Goal: Transaction & Acquisition: Purchase product/service

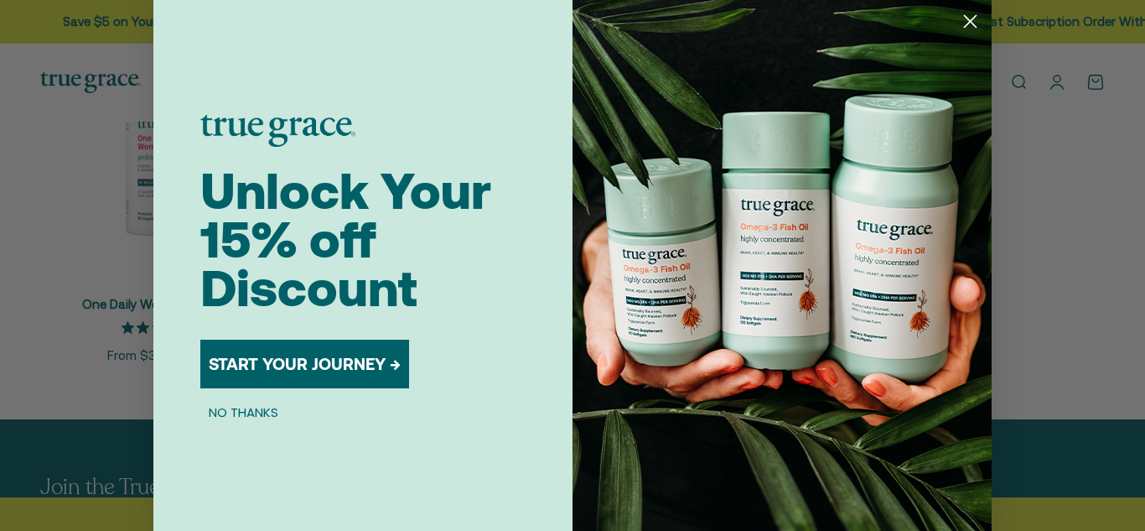
scroll to position [6, 0]
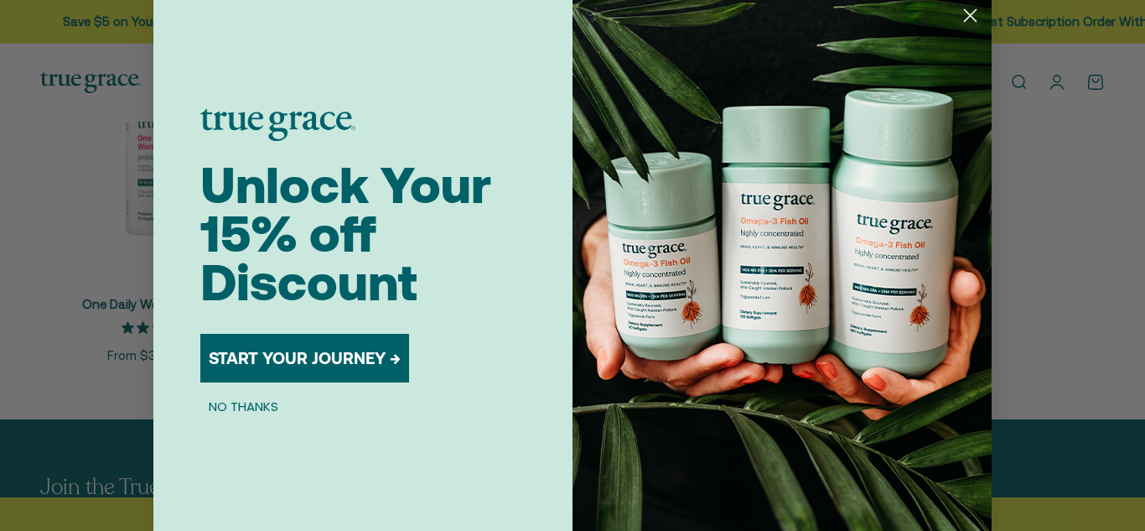
click at [972, 15] on circle "Close dialog" at bounding box center [970, 16] width 28 height 28
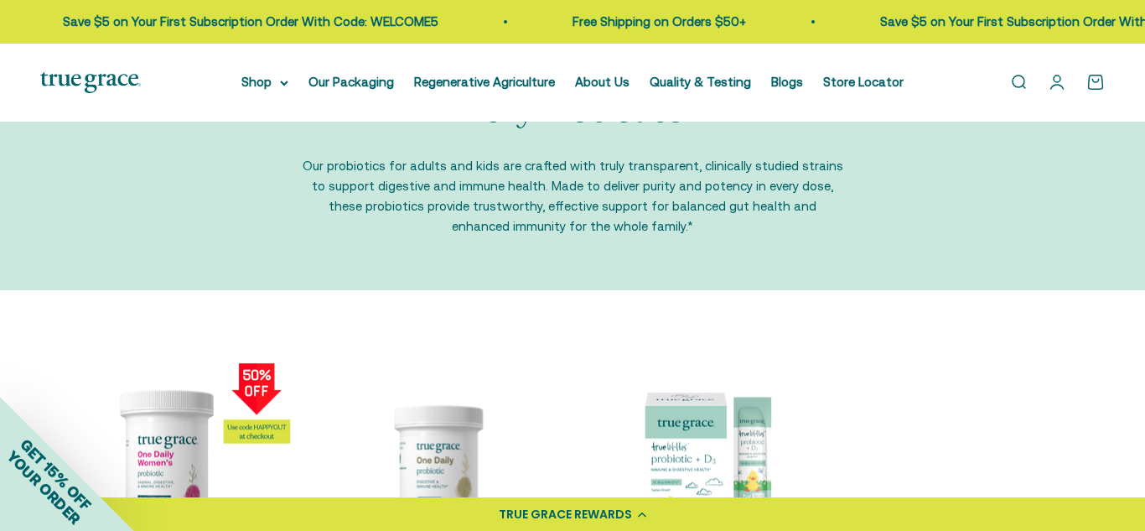
scroll to position [74, 0]
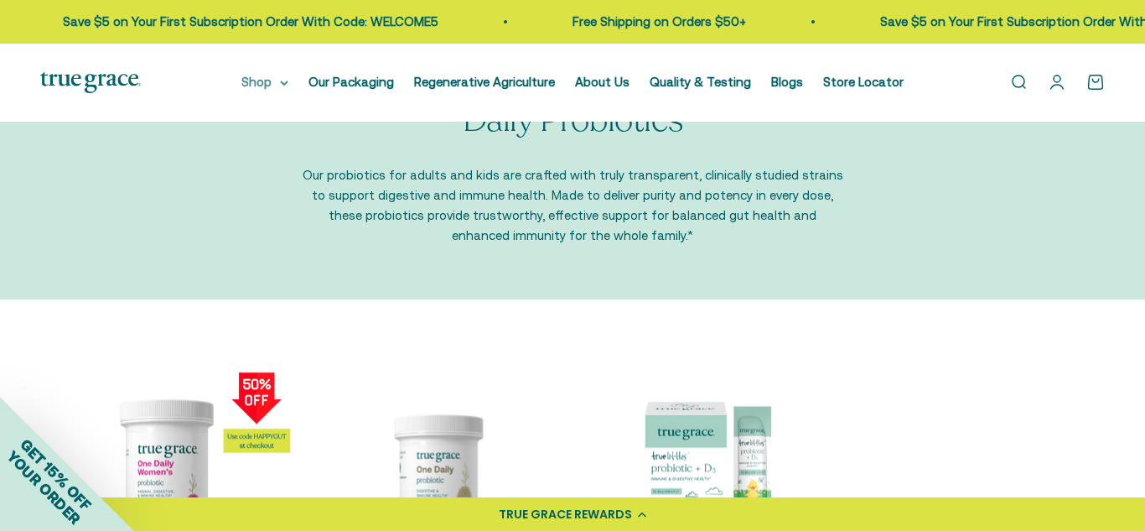
click at [275, 78] on summary "Shop" at bounding box center [264, 82] width 47 height 20
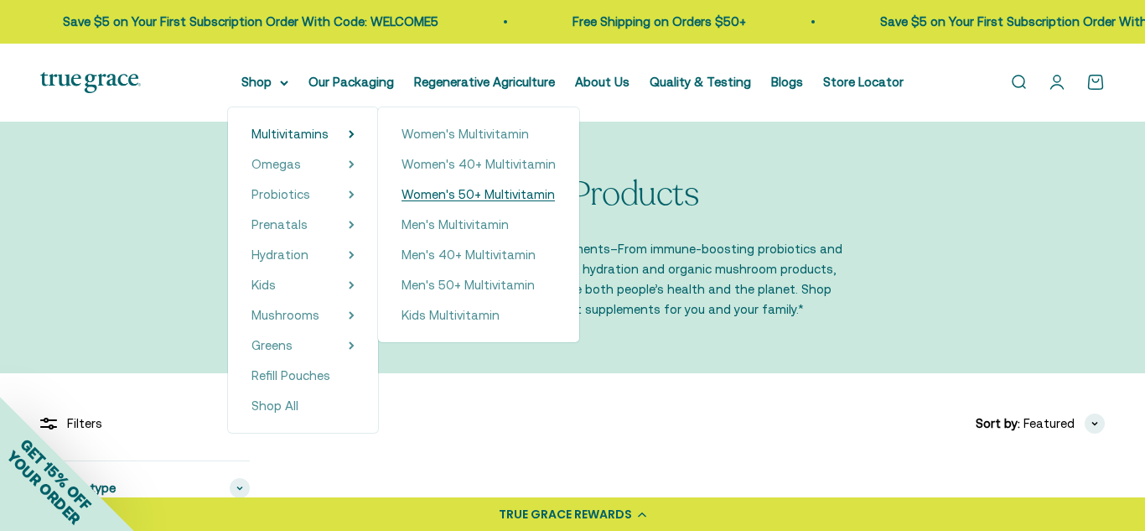
click at [448, 192] on span "Women's 50+ Multivitamin" at bounding box center [478, 194] width 153 height 14
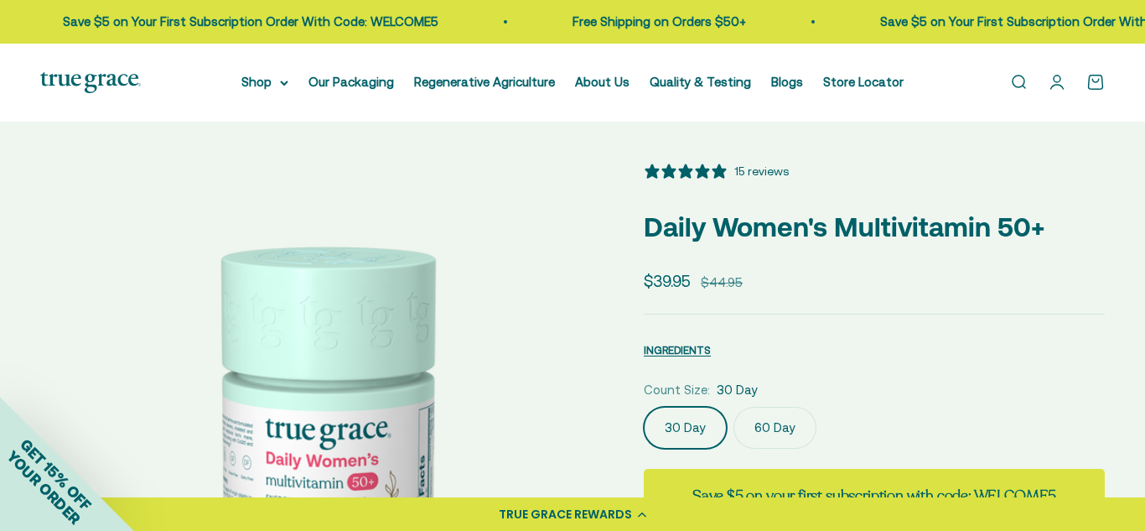
select select "3"
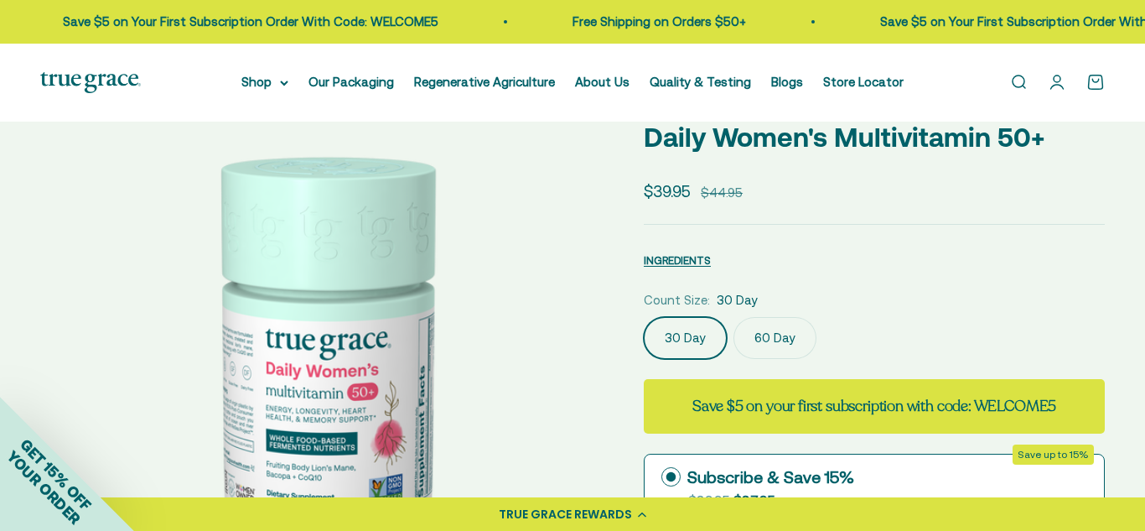
scroll to position [91, 0]
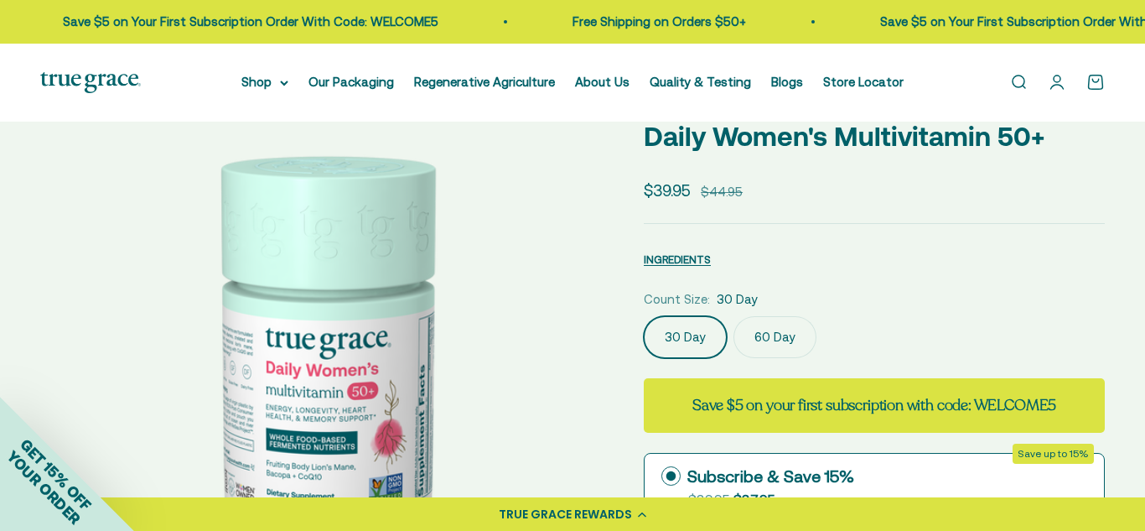
click at [777, 334] on label "60 Day" at bounding box center [774, 337] width 83 height 42
click at [644, 316] on input "60 Day" at bounding box center [643, 315] width 1 height 1
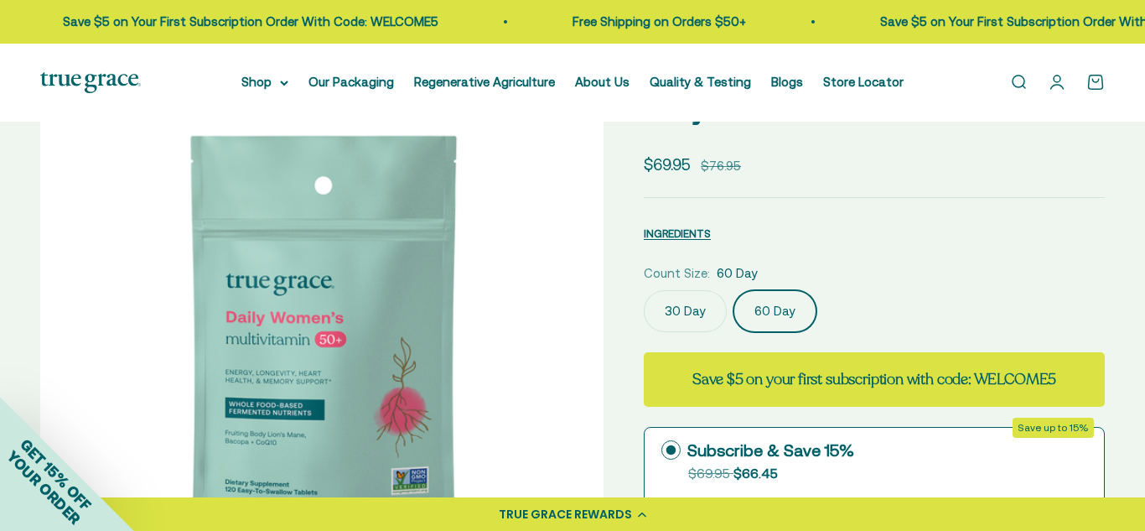
scroll to position [222, 0]
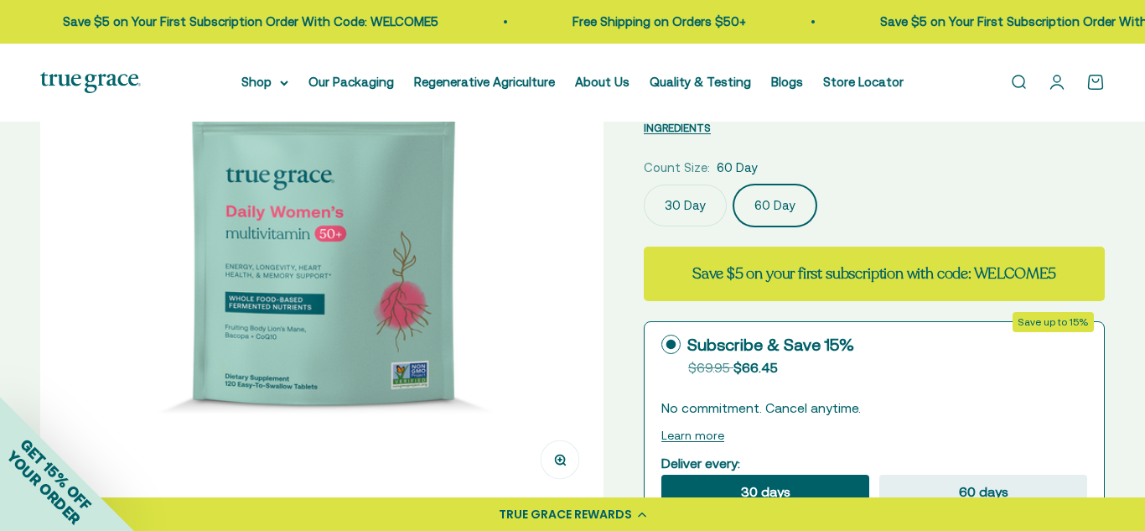
click at [508, 238] on img at bounding box center [321, 221] width 563 height 563
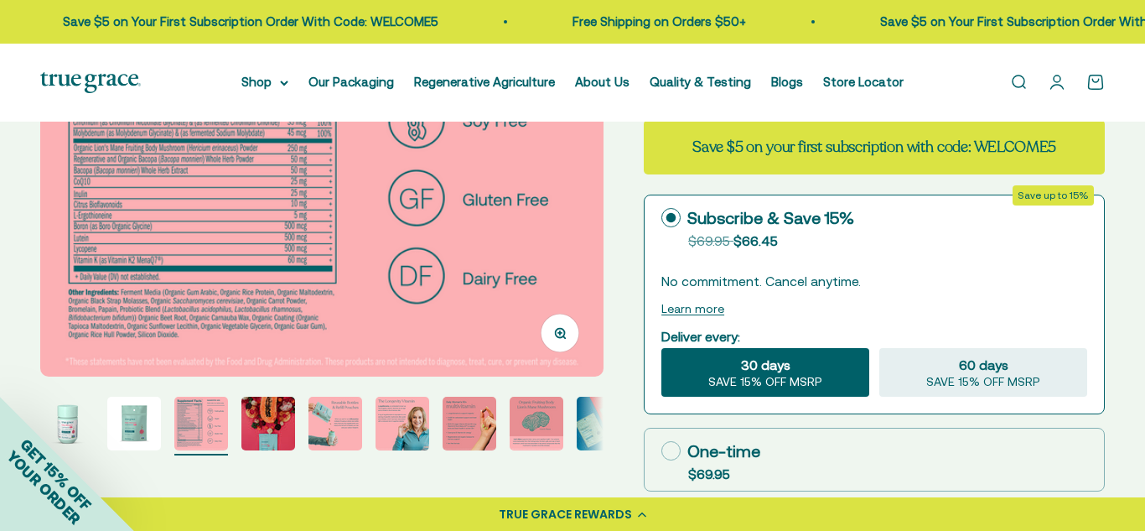
scroll to position [363, 0]
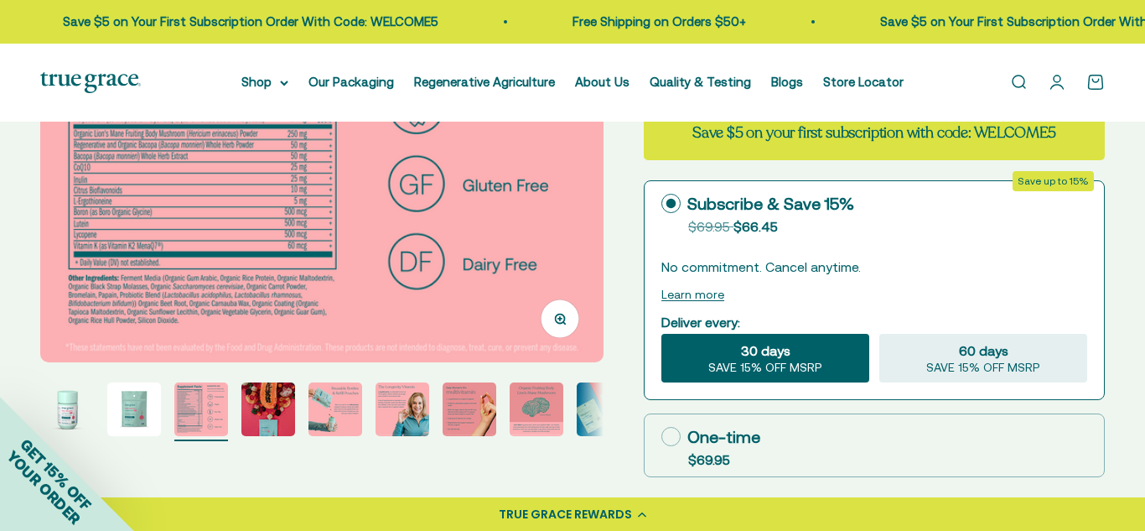
click at [272, 391] on img "Go to item 4" at bounding box center [268, 409] width 54 height 54
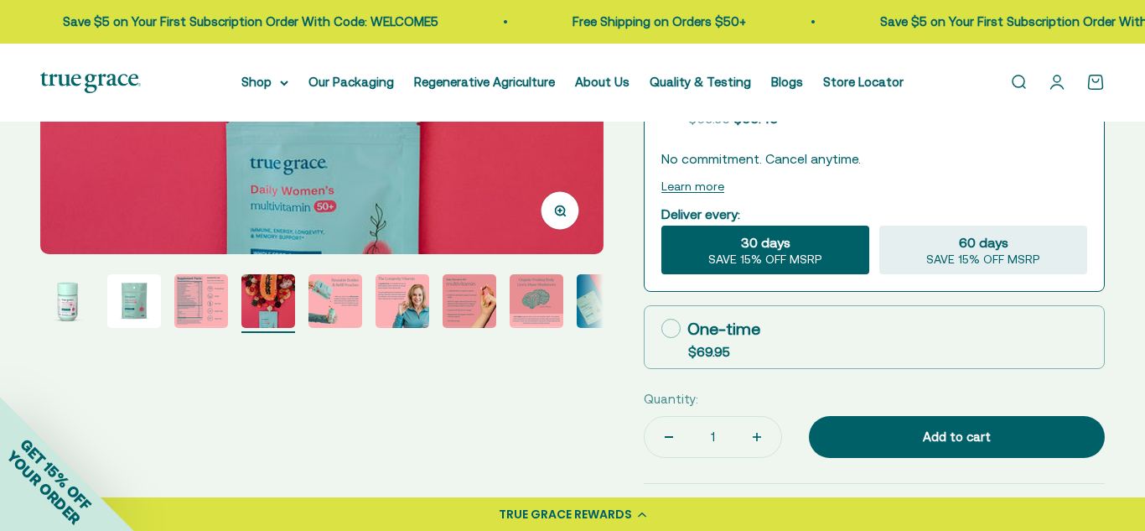
scroll to position [479, 0]
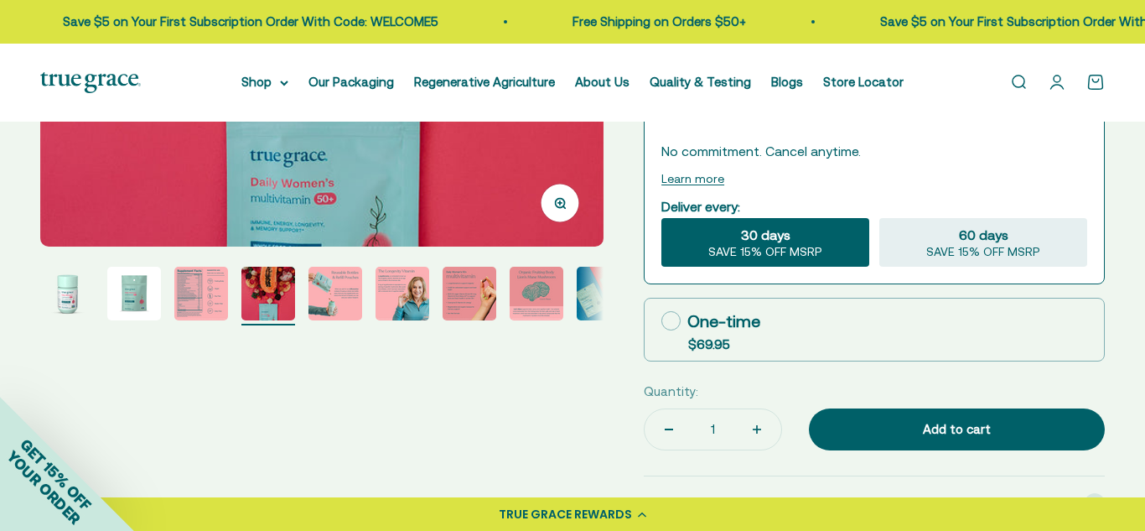
click at [669, 322] on icon at bounding box center [670, 320] width 19 height 19
click at [661, 321] on input "One-time $69.95" at bounding box center [661, 320] width 1 height 1
radio input "true"
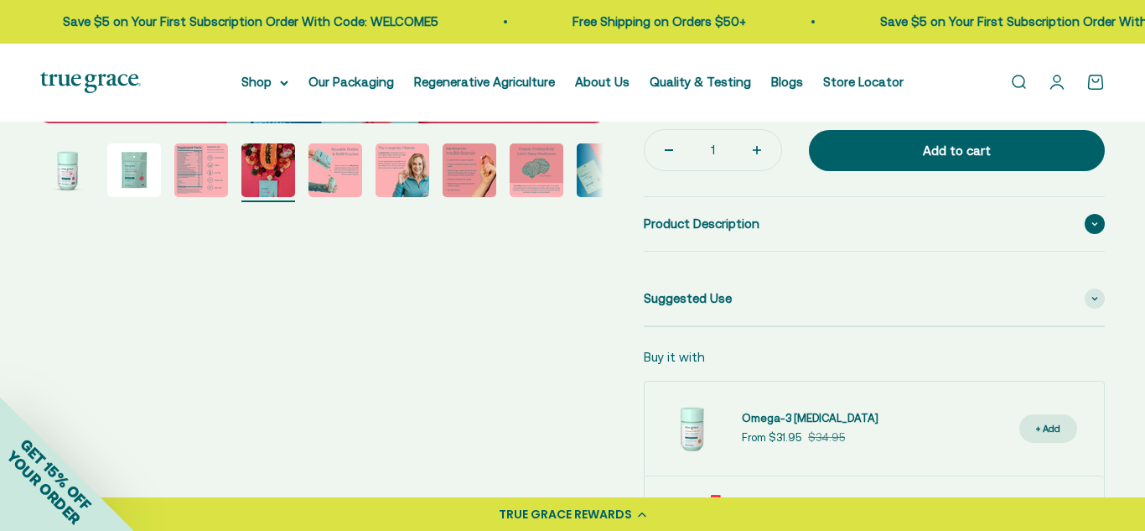
scroll to position [608, 0]
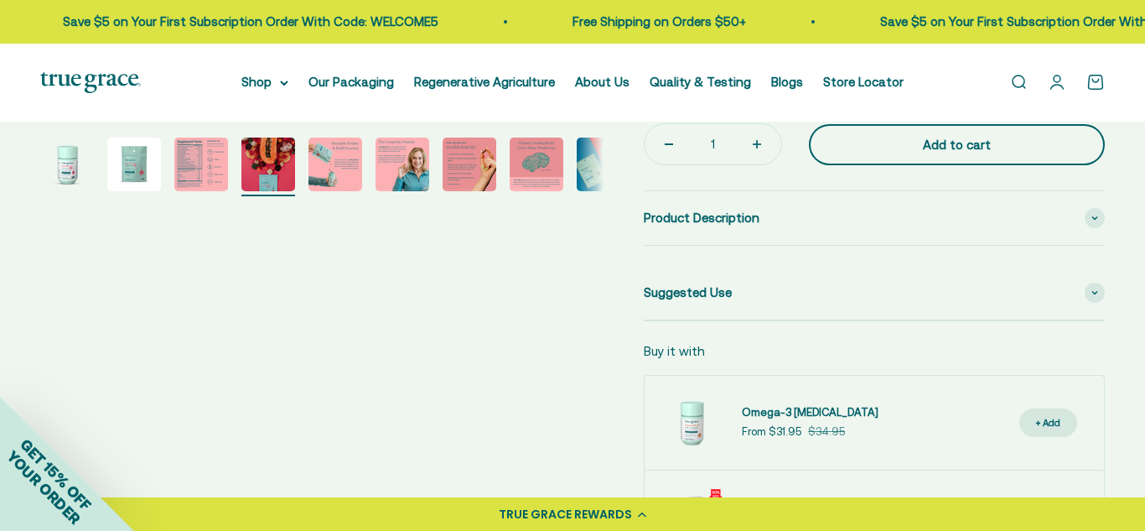
click at [956, 143] on div "Add to cart" at bounding box center [956, 145] width 229 height 20
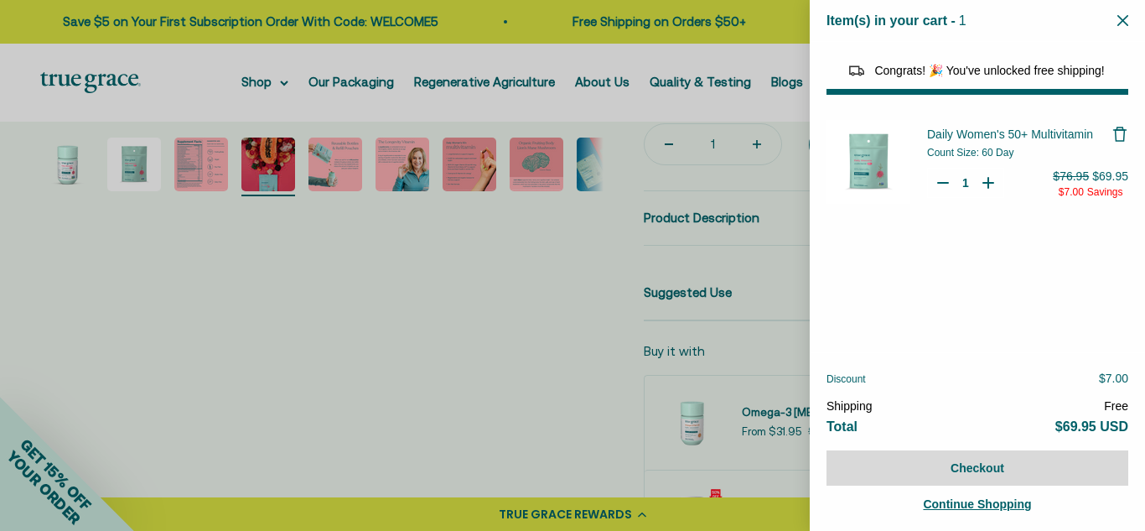
select select "44882812010710"
select select "44878154563798"
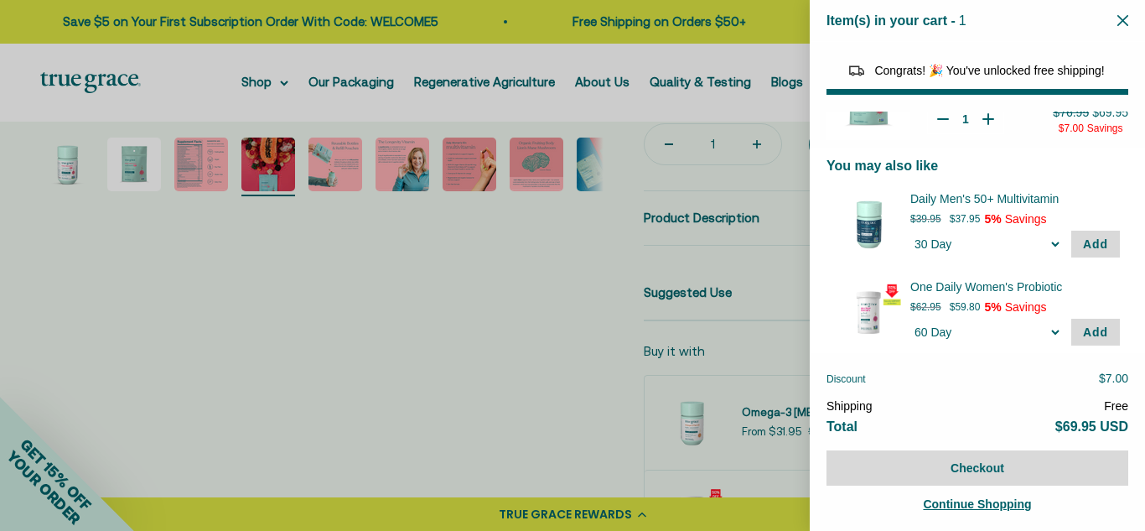
scroll to position [75, 0]
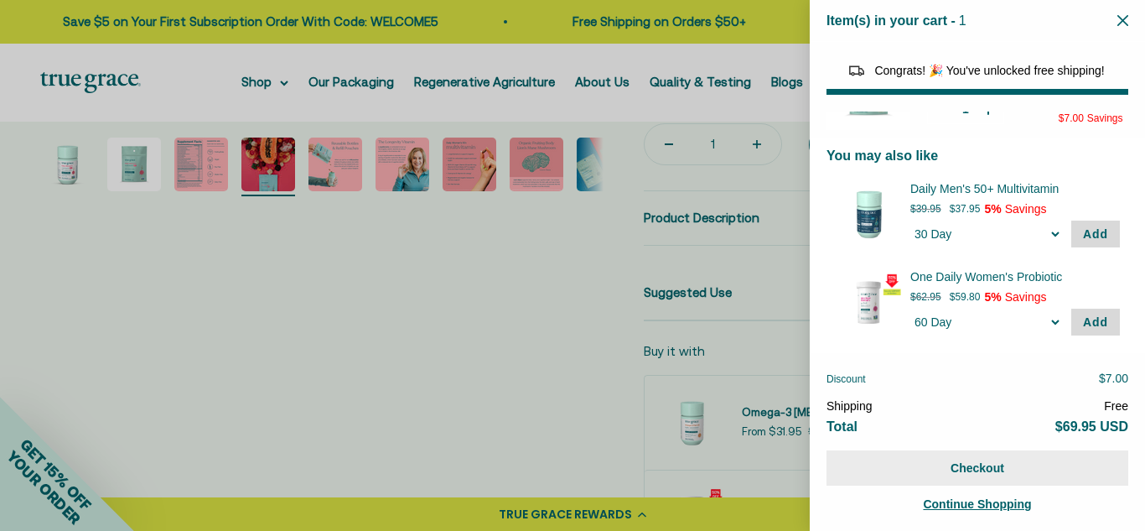
click at [993, 469] on button "Checkout" at bounding box center [978, 467] width 302 height 35
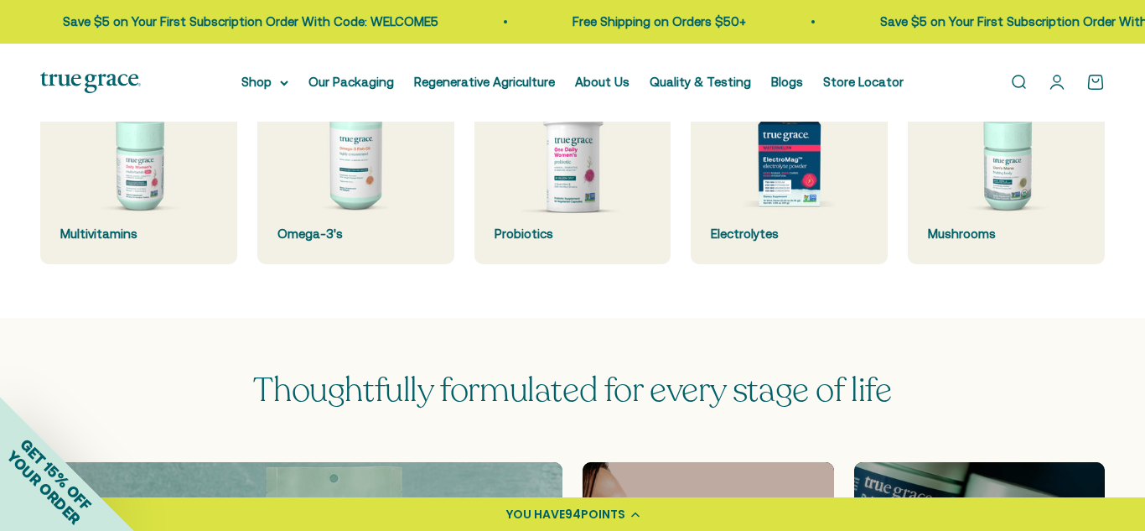
scroll to position [472, 0]
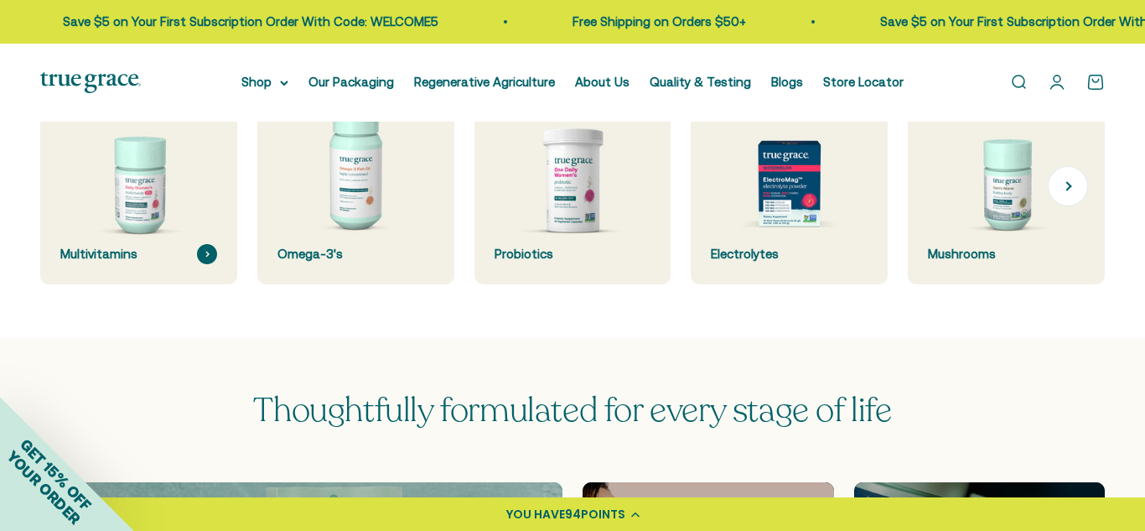
click at [113, 231] on img at bounding box center [138, 185] width 209 height 209
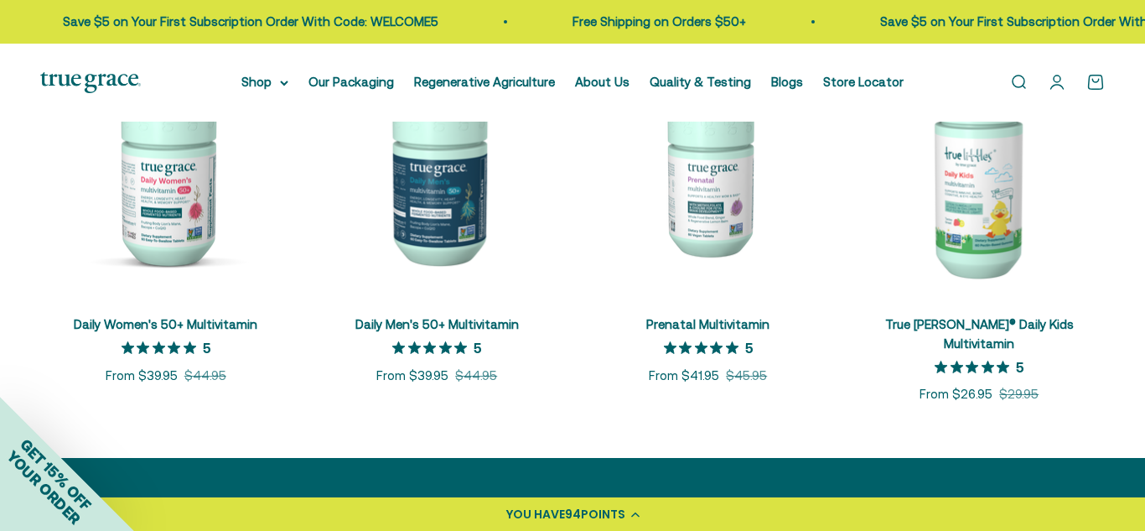
scroll to position [726, 0]
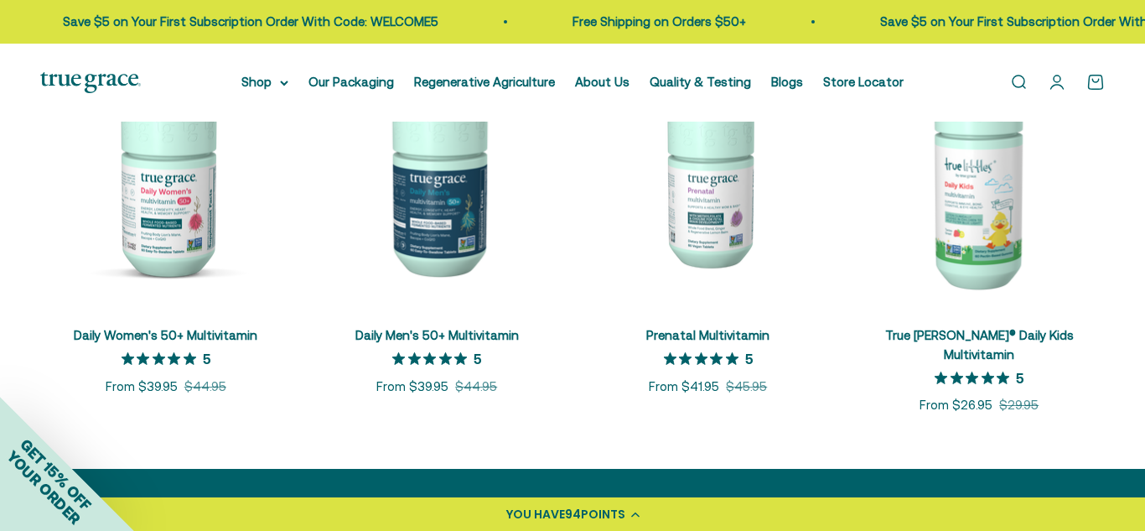
click at [113, 231] on img at bounding box center [165, 184] width 251 height 251
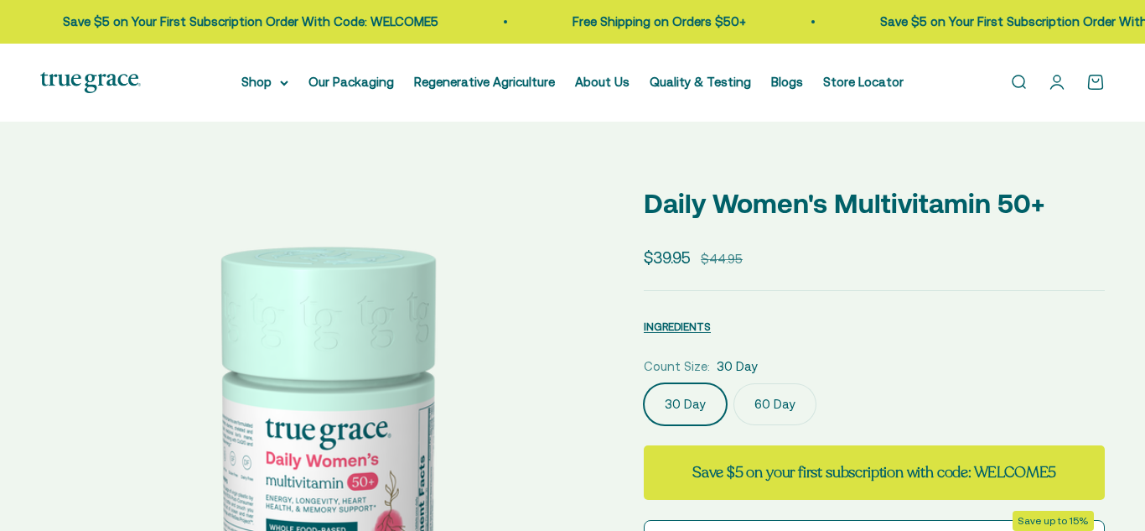
select select "3"
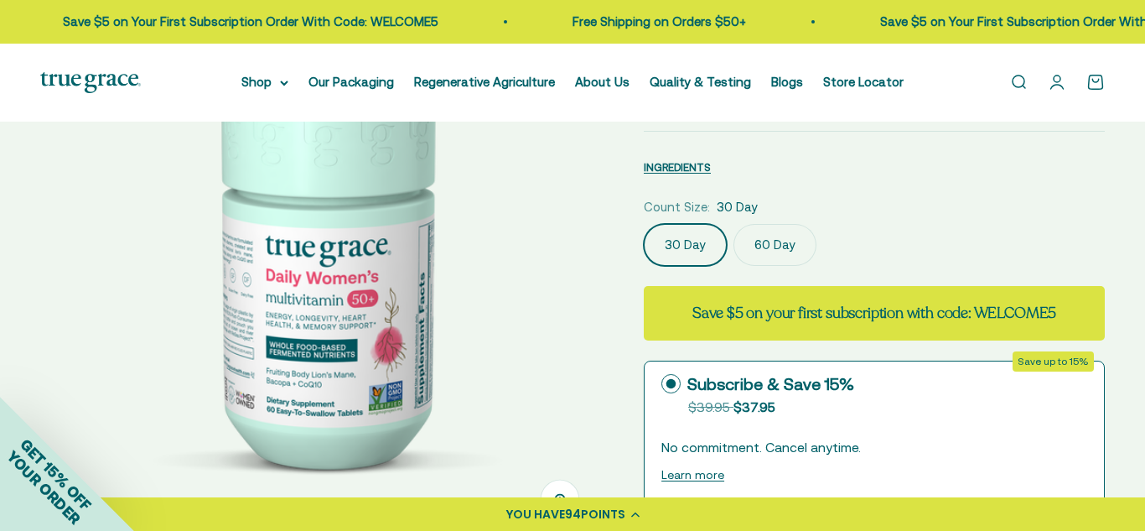
scroll to position [188, 0]
